Goal: Task Accomplishment & Management: Complete application form

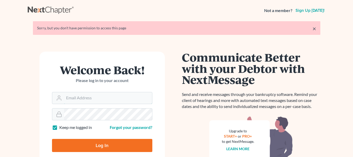
type input "[EMAIL_ADDRESS][DOMAIN_NAME]"
click at [111, 142] on input "Log In" at bounding box center [102, 145] width 100 height 13
type input "Thinking..."
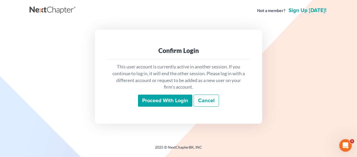
click at [164, 96] on input "Proceed with login" at bounding box center [165, 100] width 54 height 12
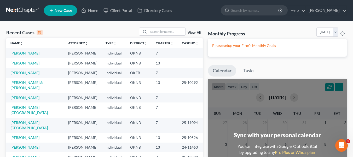
click at [34, 53] on link "[PERSON_NAME]" at bounding box center [24, 53] width 29 height 4
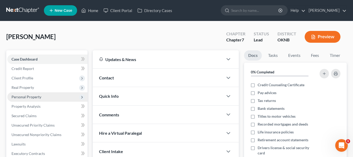
scroll to position [66, 0]
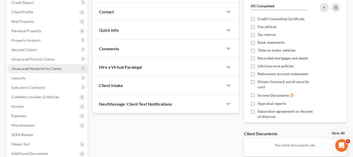
click at [43, 66] on span "Unsecured Nonpriority Claims" at bounding box center [36, 68] width 50 height 4
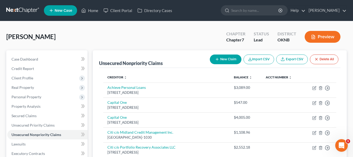
click at [220, 63] on button "New Claim" at bounding box center [226, 59] width 32 height 10
select select "0"
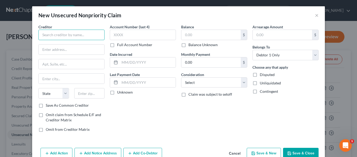
click at [85, 39] on input "text" at bounding box center [71, 35] width 66 height 10
type input "Nelson Nissan"
click at [81, 46] on input "text" at bounding box center [72, 49] width 66 height 10
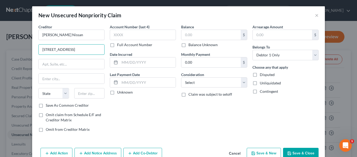
type input "800 W Queens St"
click at [75, 81] on input "text" at bounding box center [72, 78] width 66 height 10
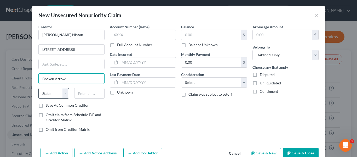
type input "Broken Arrow"
click at [59, 95] on select "State AL AK AR AZ CA CO CT DE DC FL GA GU HI ID IL IN IA KS KY LA ME MD MA MI M…" at bounding box center [53, 93] width 31 height 10
select select "37"
click at [38, 88] on select "State AL AK AR AZ CA CO CT DE DC FL GA GU HI ID IL IN IA KS KY LA ME MD MA MI M…" at bounding box center [53, 93] width 31 height 10
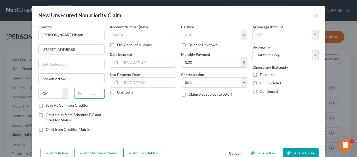
click at [81, 91] on input "text" at bounding box center [89, 93] width 31 height 10
type input "74012"
click at [195, 39] on input "text" at bounding box center [210, 35] width 59 height 10
type input "1"
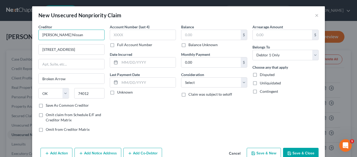
click at [75, 33] on input "Nelson Nissan" at bounding box center [71, 35] width 66 height 10
type input "N"
type input "Century"
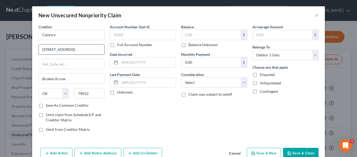
click at [77, 47] on input "800 W Queens St" at bounding box center [72, 49] width 66 height 10
type input "8"
click at [82, 76] on input "Broken Arrow" at bounding box center [72, 78] width 66 height 10
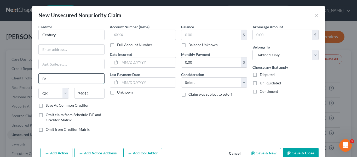
type input "B"
click at [93, 95] on input "74012" at bounding box center [89, 93] width 31 height 10
type input "7"
click at [91, 51] on input "text" at bounding box center [72, 49] width 66 height 10
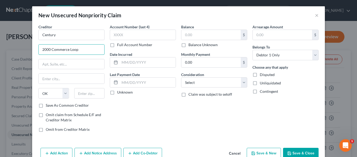
type input "2000 Commerce Loop"
click at [71, 66] on input "S" at bounding box center [72, 64] width 66 height 10
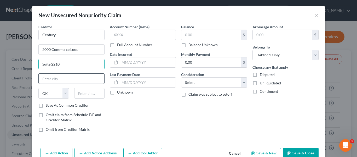
type input "Suite 2210"
click at [76, 76] on input "text" at bounding box center [72, 78] width 66 height 10
type input "North Huntingdon"
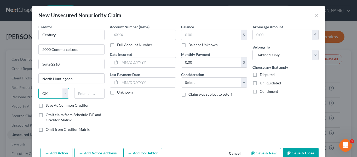
click at [63, 90] on select "State AL AK AR AZ CA CO CT DE DC FL GA GU HI ID IL IN IA KS KY LA ME MD MA MI M…" at bounding box center [53, 93] width 31 height 10
select select "39"
click at [38, 88] on select "State AL AK AR AZ CA CO CT DE DC FL GA GU HI ID IL IN IA KS KY LA ME MD MA MI M…" at bounding box center [53, 93] width 31 height 10
click at [75, 90] on input "text" at bounding box center [89, 93] width 31 height 10
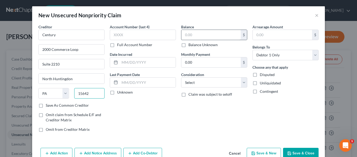
type input "15642"
type input "Irwin"
click at [212, 32] on input "text" at bounding box center [210, 35] width 59 height 10
click at [205, 33] on input "2" at bounding box center [210, 35] width 59 height 10
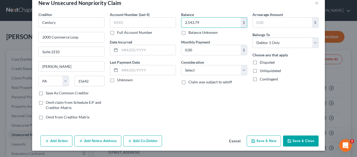
type input "2,543.79"
click at [295, 142] on button "Save & Close" at bounding box center [301, 140] width 36 height 11
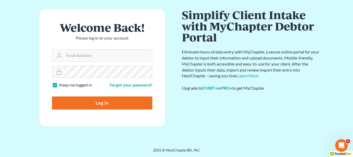
scroll to position [48, 0]
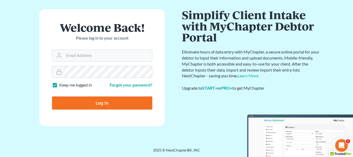
type input "[EMAIL_ADDRESS][DOMAIN_NAME]"
click at [122, 100] on input "Log In" at bounding box center [102, 102] width 100 height 13
type input "Thinking..."
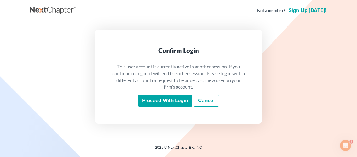
click at [153, 101] on input "Proceed with login" at bounding box center [165, 100] width 54 height 12
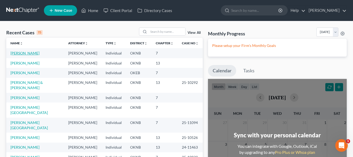
click at [34, 53] on link "Caine, Randolph" at bounding box center [24, 53] width 29 height 4
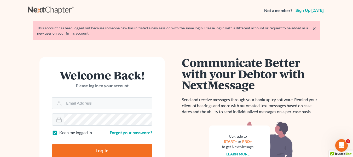
type input "[EMAIL_ADDRESS][DOMAIN_NAME]"
click at [120, 146] on input "Log In" at bounding box center [102, 150] width 100 height 13
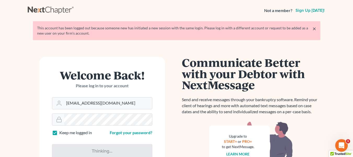
type input "Thinking..."
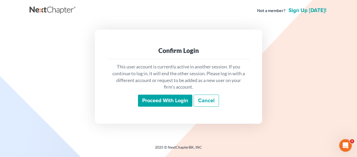
click at [162, 102] on input "Proceed with login" at bounding box center [165, 100] width 54 height 12
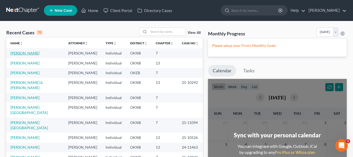
click at [30, 52] on link "[PERSON_NAME]" at bounding box center [24, 53] width 29 height 4
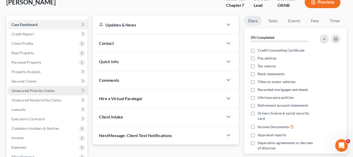
scroll to position [35, 0]
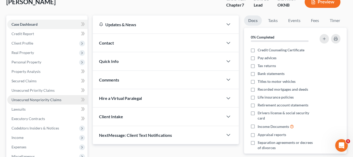
click at [34, 101] on span "Unsecured Nonpriority Claims" at bounding box center [36, 99] width 50 height 4
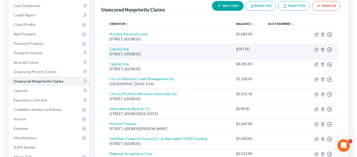
scroll to position [53, 0]
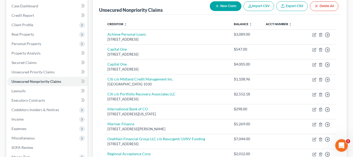
click at [235, 6] on button "New Claim" at bounding box center [226, 6] width 32 height 10
select select "0"
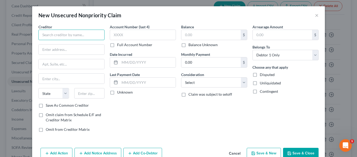
click at [87, 34] on input "text" at bounding box center [71, 35] width 66 height 10
type input "Century"
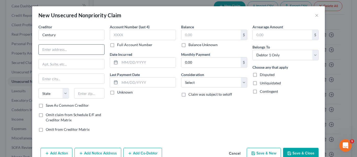
click at [76, 49] on input "text" at bounding box center [72, 49] width 66 height 10
type input "2000 Commerce Loop"
click at [79, 64] on input "S" at bounding box center [72, 64] width 66 height 10
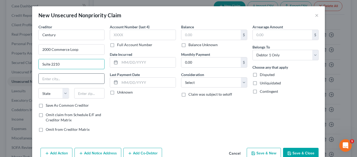
type input "Suite 2210"
click at [95, 76] on input "text" at bounding box center [72, 78] width 66 height 10
type input "North Huntingdon"
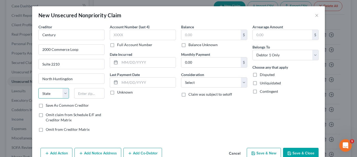
click at [56, 91] on select "State AL AK AR AZ CA CO CT DE DC FL GA GU HI ID IL IN IA KS KY LA ME MD MA MI M…" at bounding box center [53, 93] width 31 height 10
select select "39"
click at [38, 88] on select "State AL AK AR AZ CA CO CT DE DC FL GA GU HI ID IL IN IA KS KY LA ME MD MA MI M…" at bounding box center [53, 93] width 31 height 10
click at [88, 89] on input "text" at bounding box center [89, 93] width 31 height 10
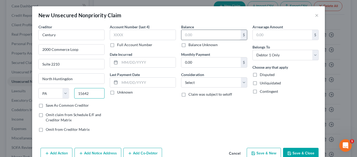
type input "15642"
type input "Irwin"
click at [205, 32] on input "text" at bounding box center [210, 35] width 59 height 10
type input "2,543.79"
click at [72, 78] on input "Irwin" at bounding box center [72, 78] width 66 height 10
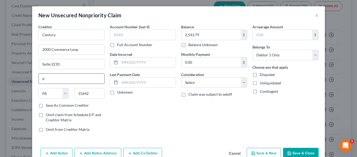
type input "I"
type input "North Huntingdon"
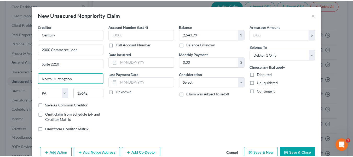
scroll to position [12, 0]
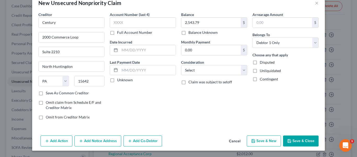
click at [288, 132] on div "Creditor * Century 2000 Commerce Loop Suite 2210 North Huntingdon State AL AK A…" at bounding box center [178, 72] width 293 height 121
click at [287, 142] on icon "button" at bounding box center [289, 141] width 4 height 4
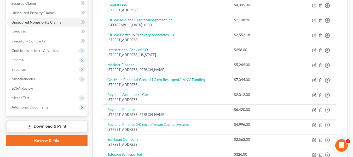
scroll to position [112, 0]
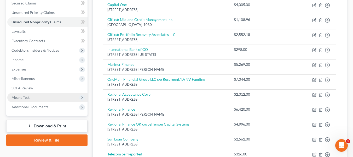
click at [45, 100] on span "Means Test" at bounding box center [47, 97] width 80 height 9
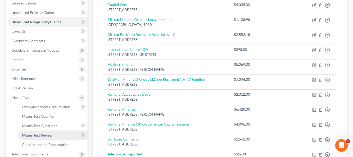
click at [39, 135] on span "Means Test Review" at bounding box center [37, 135] width 31 height 4
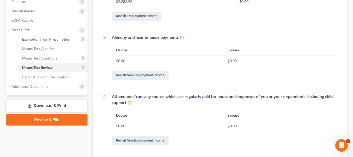
scroll to position [179, 0]
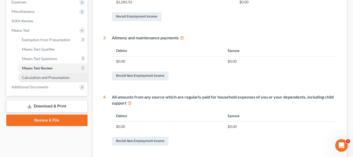
click at [55, 80] on link "Calculation and Presumption" at bounding box center [53, 77] width 70 height 9
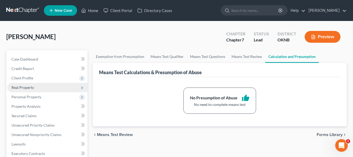
click at [26, 88] on span "Real Property" at bounding box center [22, 87] width 22 height 4
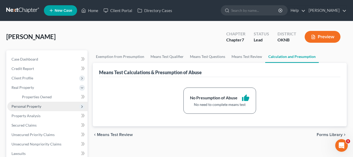
click at [20, 105] on span "Personal Property" at bounding box center [26, 106] width 30 height 4
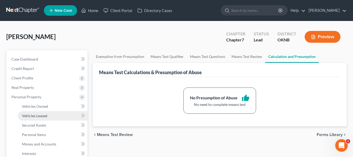
click at [46, 111] on link "Vehicles Leased" at bounding box center [53, 115] width 70 height 9
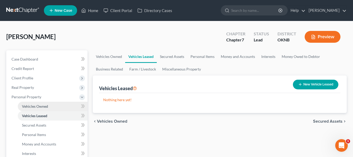
click at [49, 108] on link "Vehicles Owned" at bounding box center [53, 105] width 70 height 9
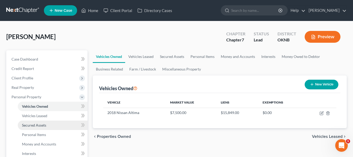
click at [45, 125] on span "Secured Assets" at bounding box center [34, 125] width 24 height 4
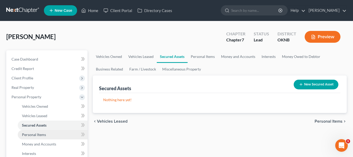
click at [55, 131] on link "Personal Items" at bounding box center [53, 134] width 70 height 9
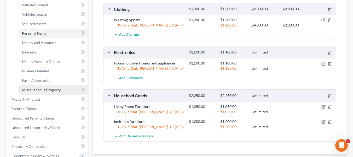
scroll to position [101, 0]
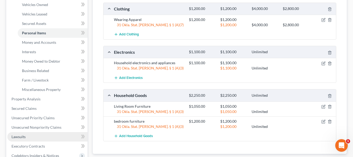
click at [32, 138] on link "Lawsuits" at bounding box center [47, 136] width 80 height 9
